Goal: Information Seeking & Learning: Learn about a topic

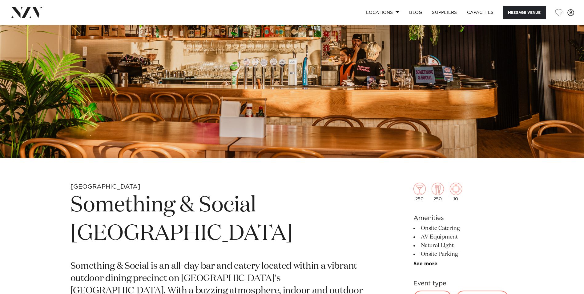
scroll to position [246, 0]
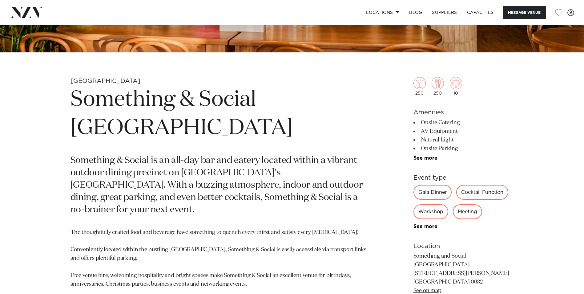
click at [423, 288] on link "See on map" at bounding box center [427, 291] width 28 height 6
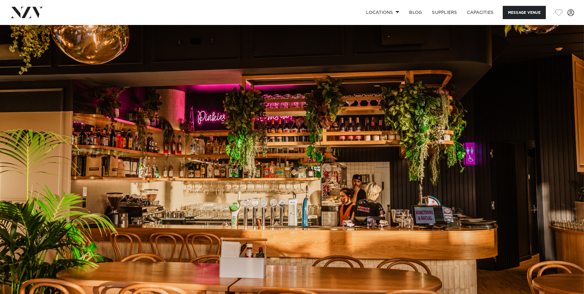
scroll to position [0, 0]
click at [580, 159] on img at bounding box center [292, 162] width 584 height 274
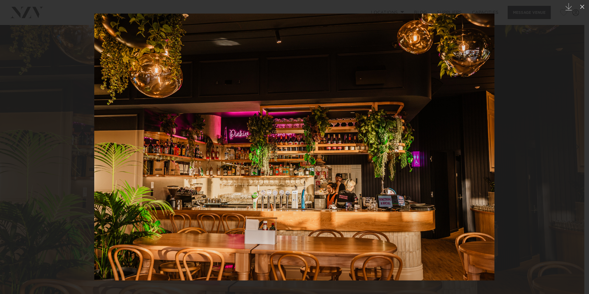
click at [577, 155] on link at bounding box center [578, 146] width 22 height 31
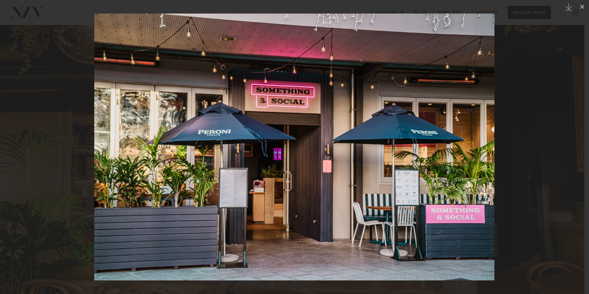
click at [578, 148] on div "Next slide" at bounding box center [576, 147] width 8 height 12
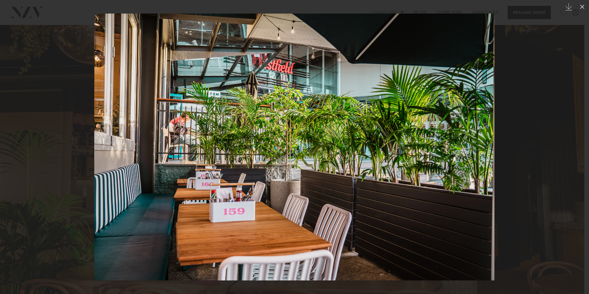
click at [573, 139] on link at bounding box center [578, 146] width 22 height 31
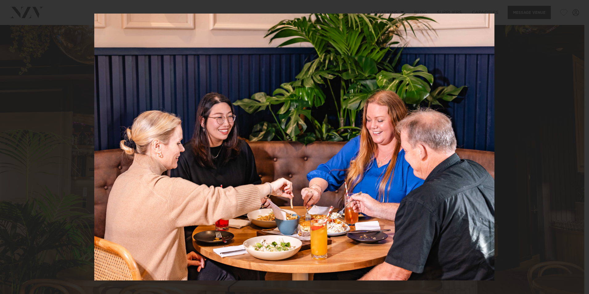
click at [573, 139] on div "4 / 9 Created with Sketch." at bounding box center [294, 147] width 589 height 294
click at [573, 139] on link at bounding box center [578, 146] width 22 height 31
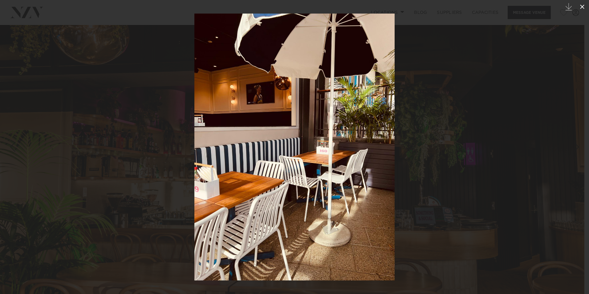
click at [582, 8] on icon at bounding box center [581, 6] width 7 height 7
